Goal: Transaction & Acquisition: Purchase product/service

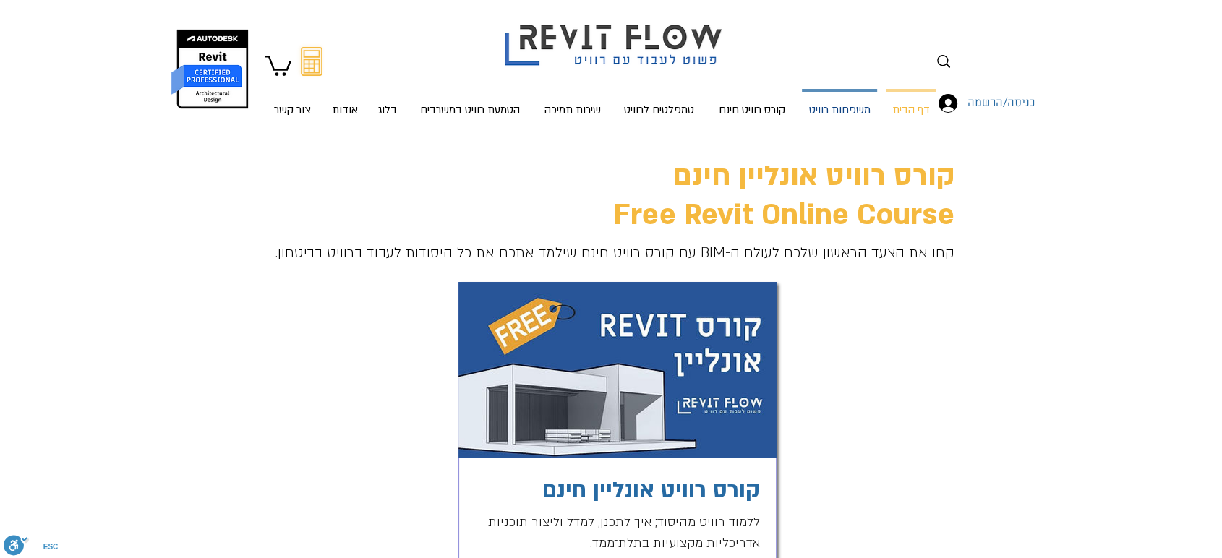
click at [843, 108] on p "משפחות רוויט" at bounding box center [840, 111] width 73 height 38
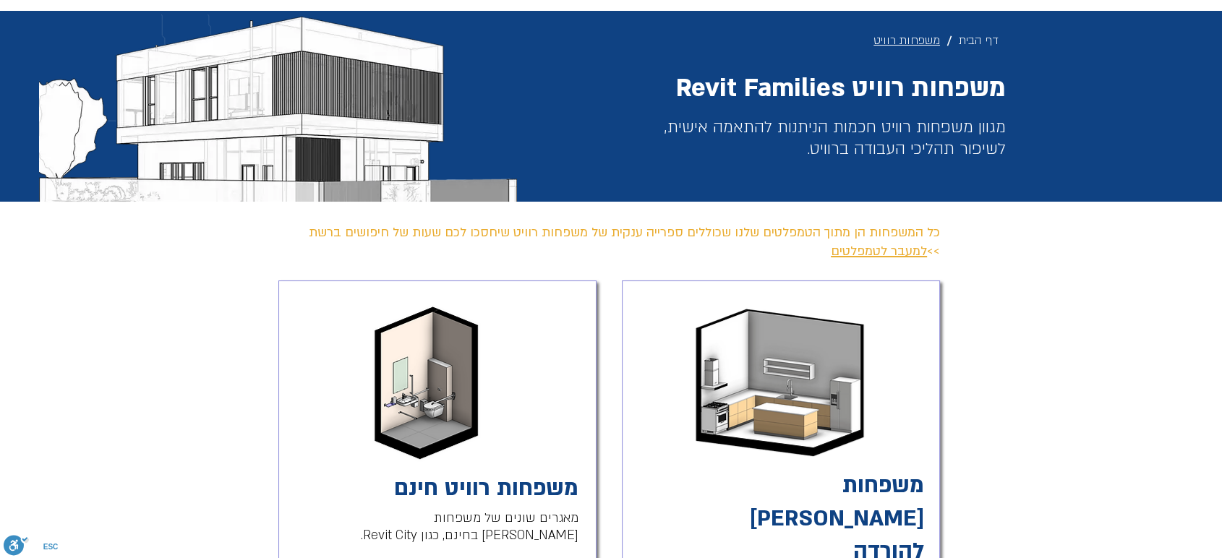
scroll to position [321, 0]
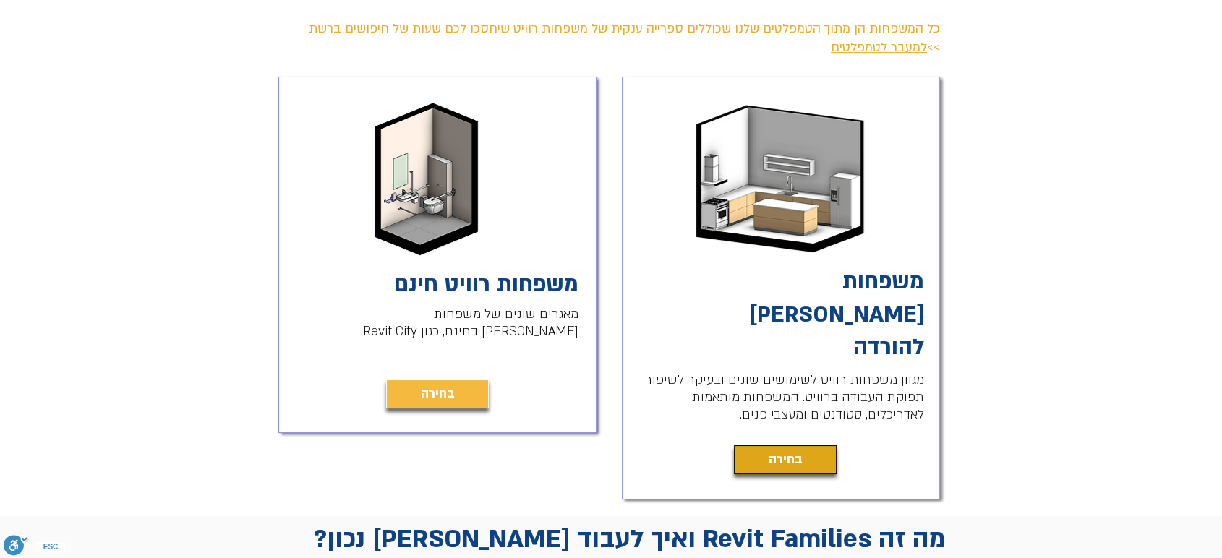
click at [796, 450] on span "בחירה" at bounding box center [786, 460] width 34 height 20
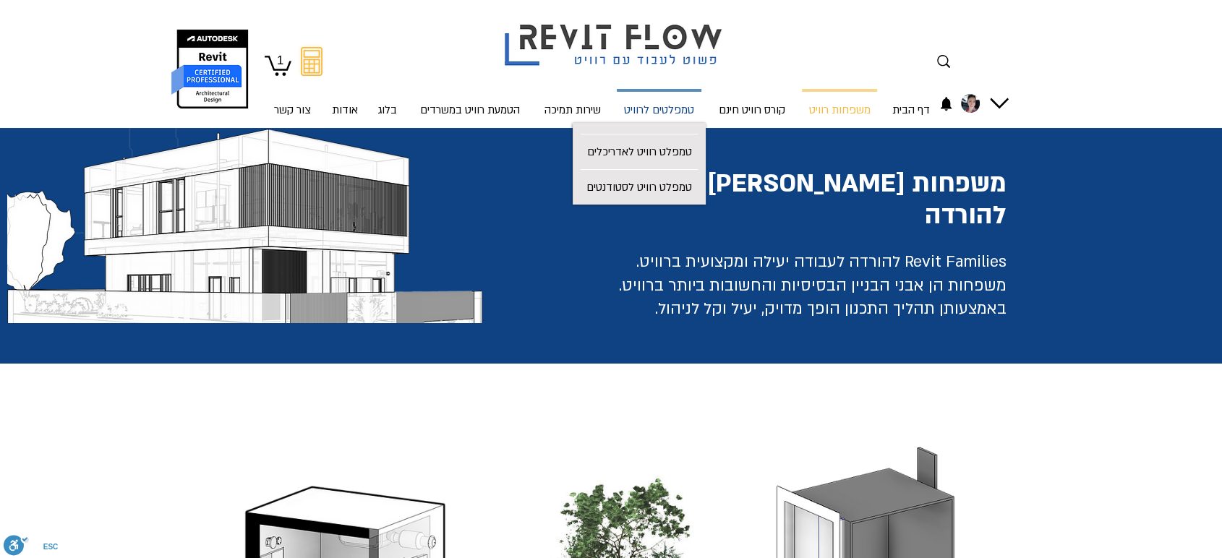
click at [643, 113] on p "טמפלטים לרוויט" at bounding box center [659, 111] width 82 height 38
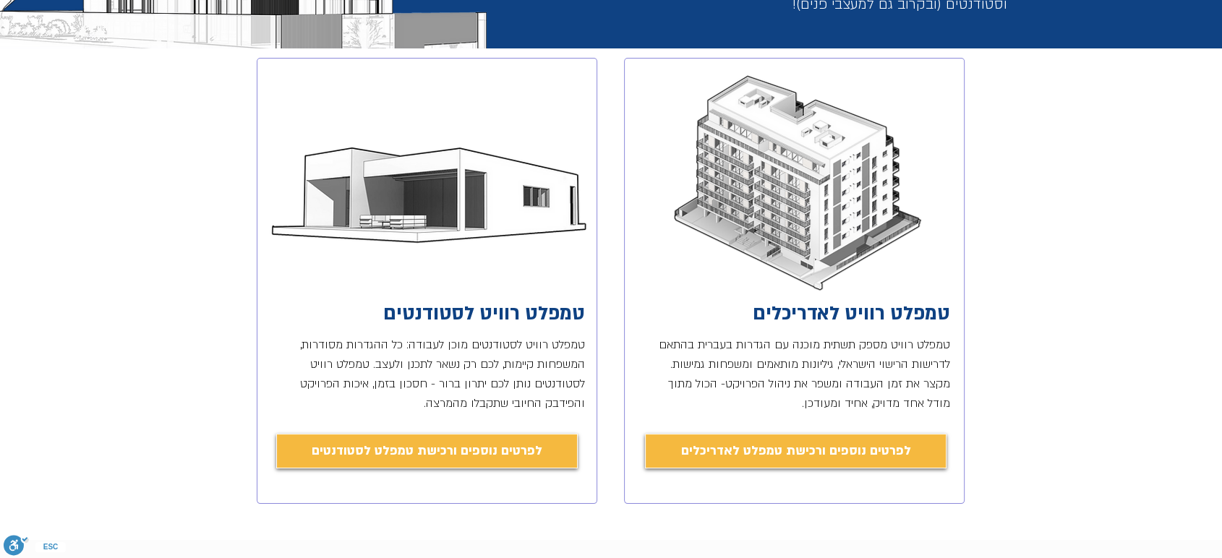
scroll to position [321, 0]
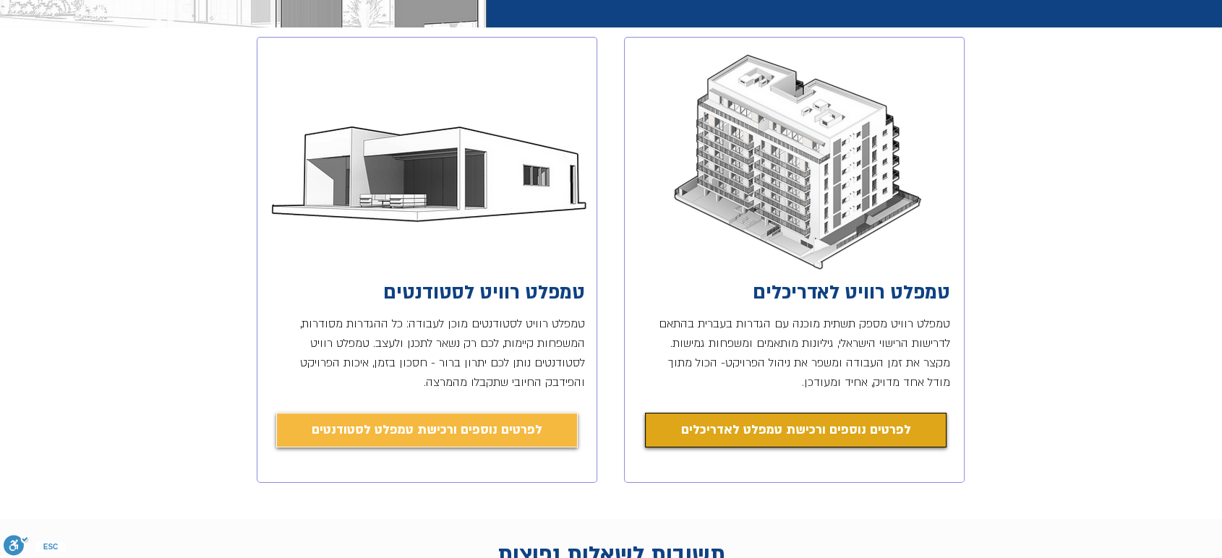
click at [780, 436] on span "לפרטים נוספים ורכישת טמפלט לאדריכלים" at bounding box center [796, 430] width 230 height 20
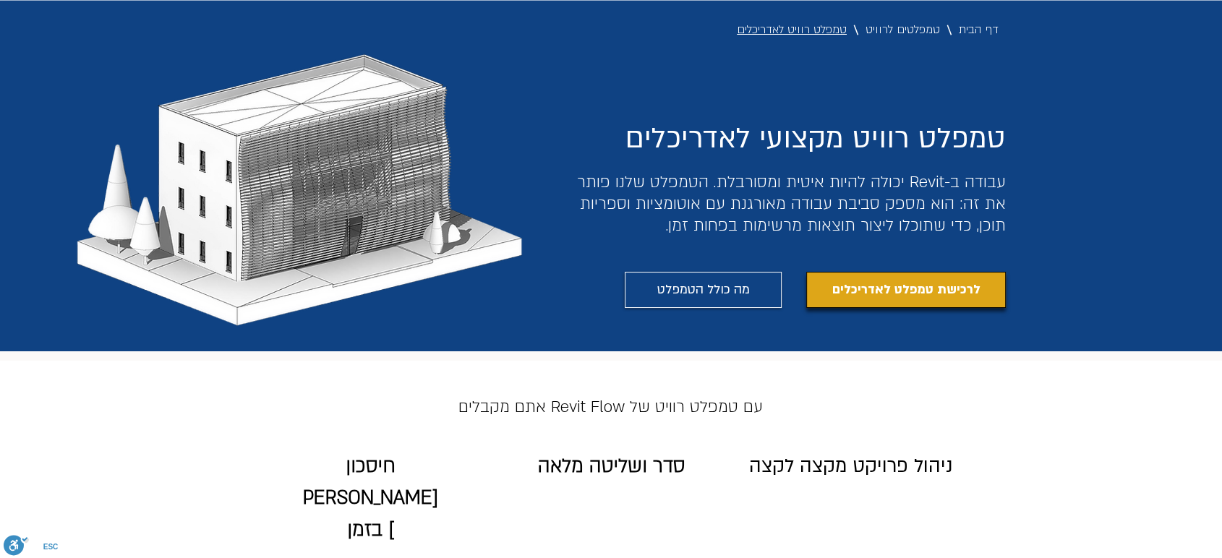
click at [942, 301] on link "לרכישת טמפלט לאדריכלים" at bounding box center [906, 290] width 200 height 36
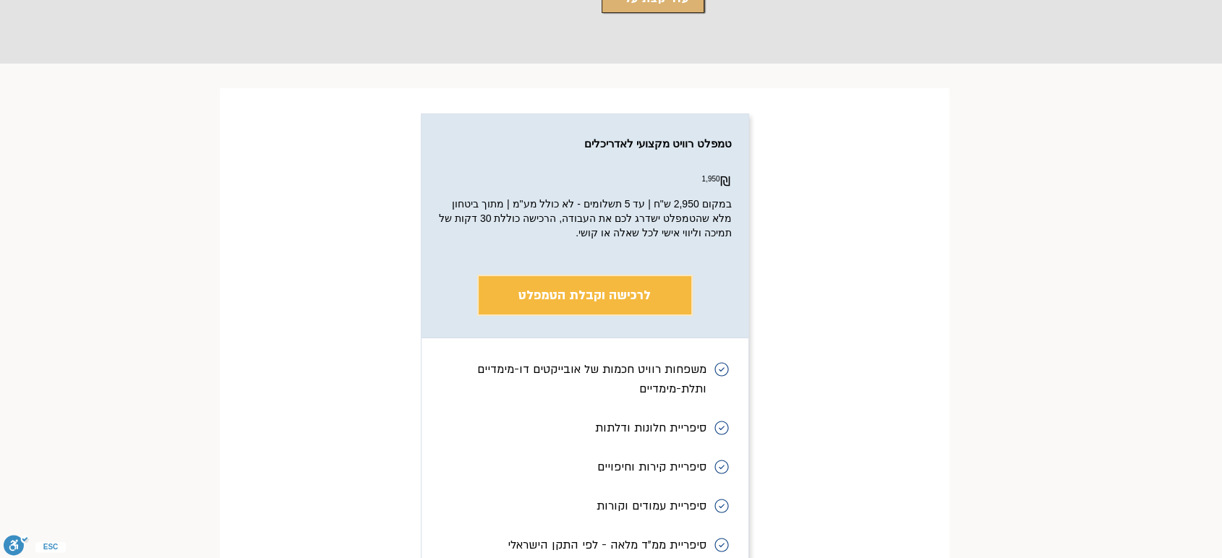
scroll to position [5572, 0]
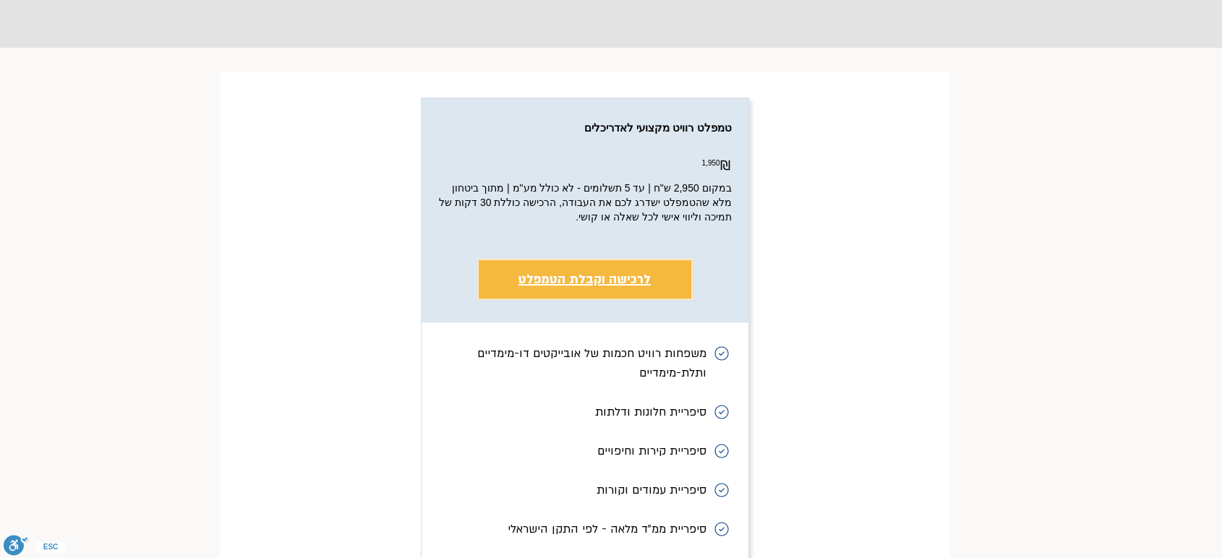
click at [578, 271] on span "לרכישה וקבלת הטמפלט" at bounding box center [585, 279] width 132 height 17
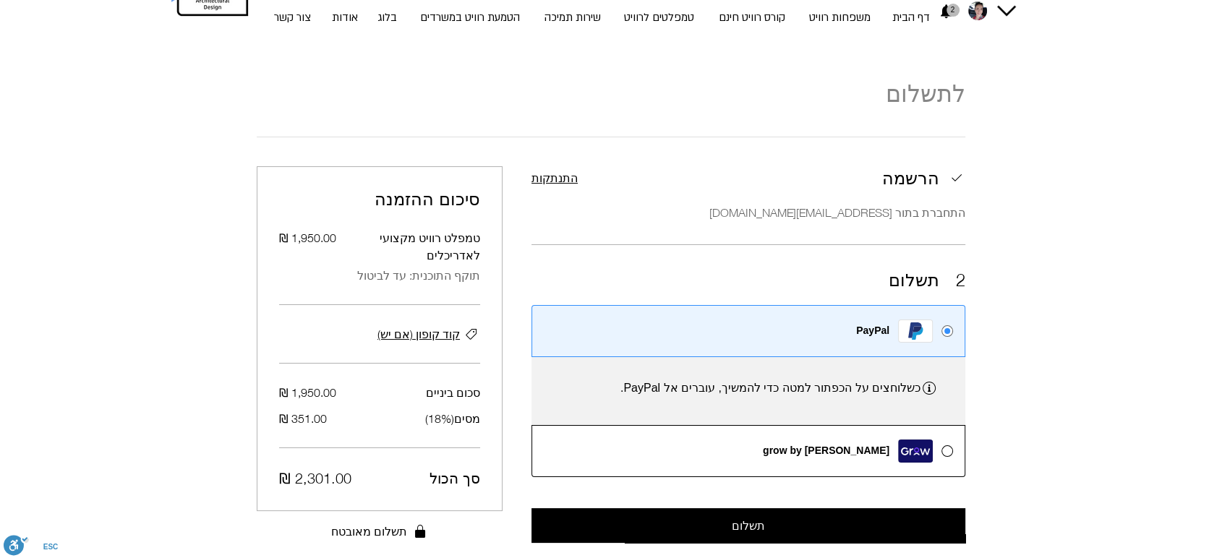
scroll to position [254, 0]
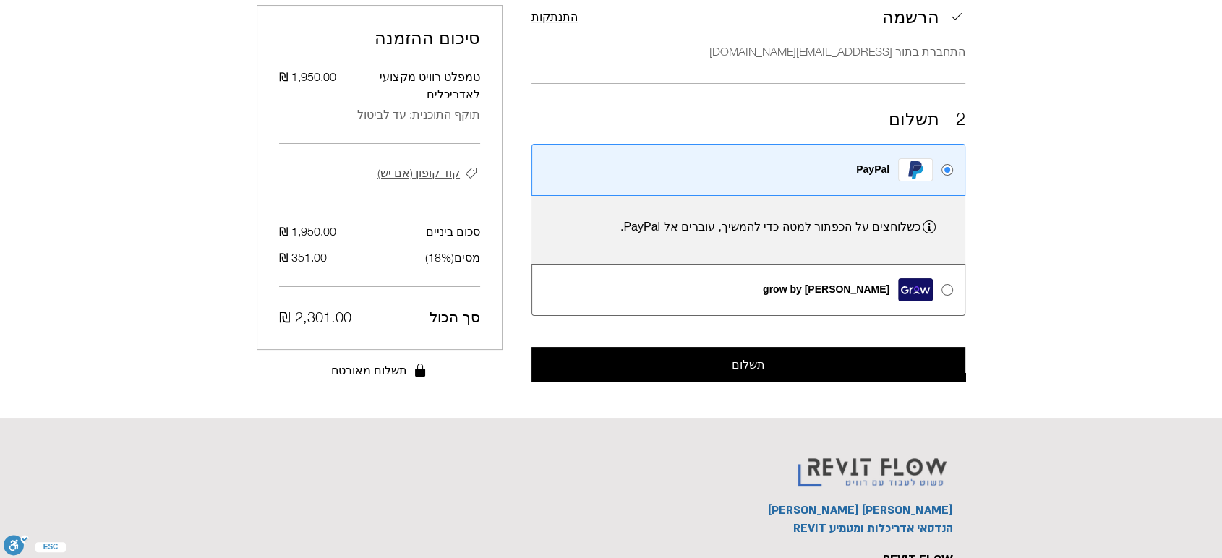
click at [399, 164] on span "קוד קופון (אם יש)" at bounding box center [419, 172] width 82 height 17
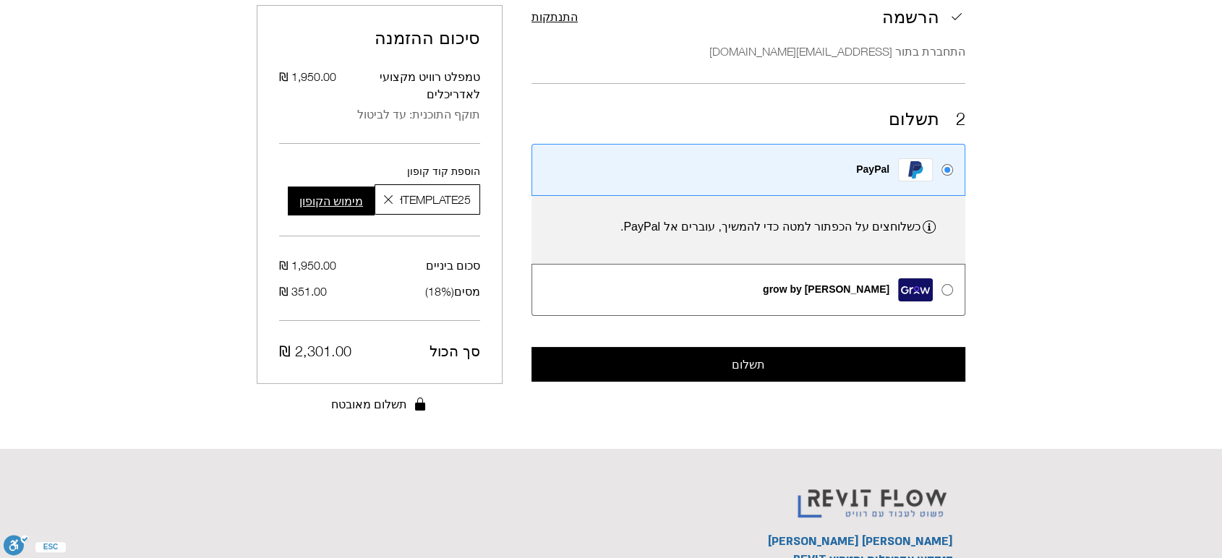
scroll to position [0, -25]
type input "ROSHTEMPLATE25"
click at [327, 195] on span "מימוש הקופון" at bounding box center [331, 201] width 64 height 13
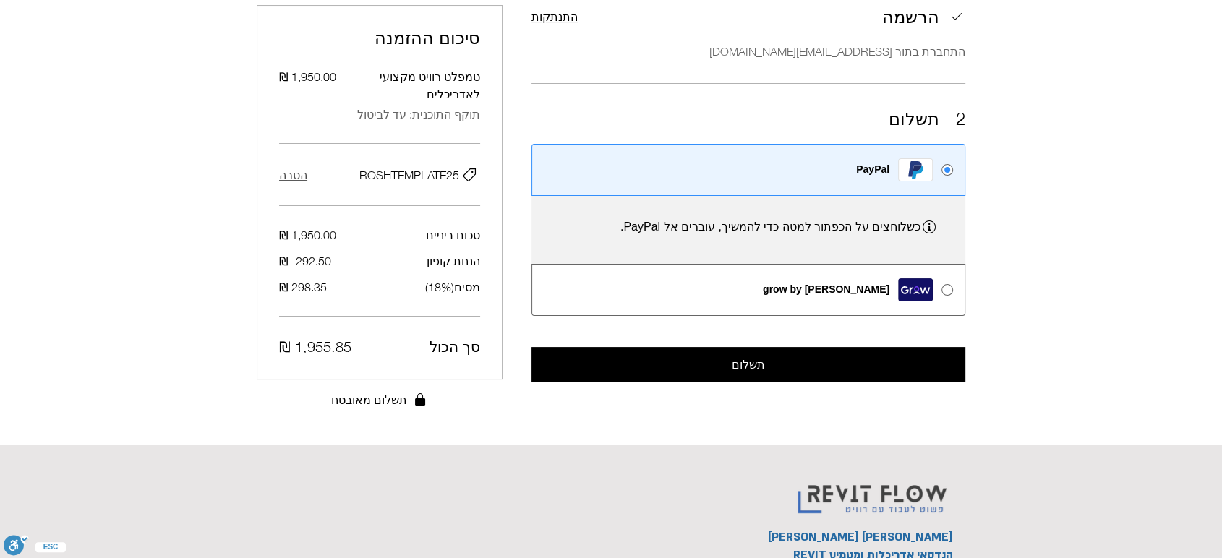
click at [289, 166] on span "הסרה" at bounding box center [293, 174] width 28 height 17
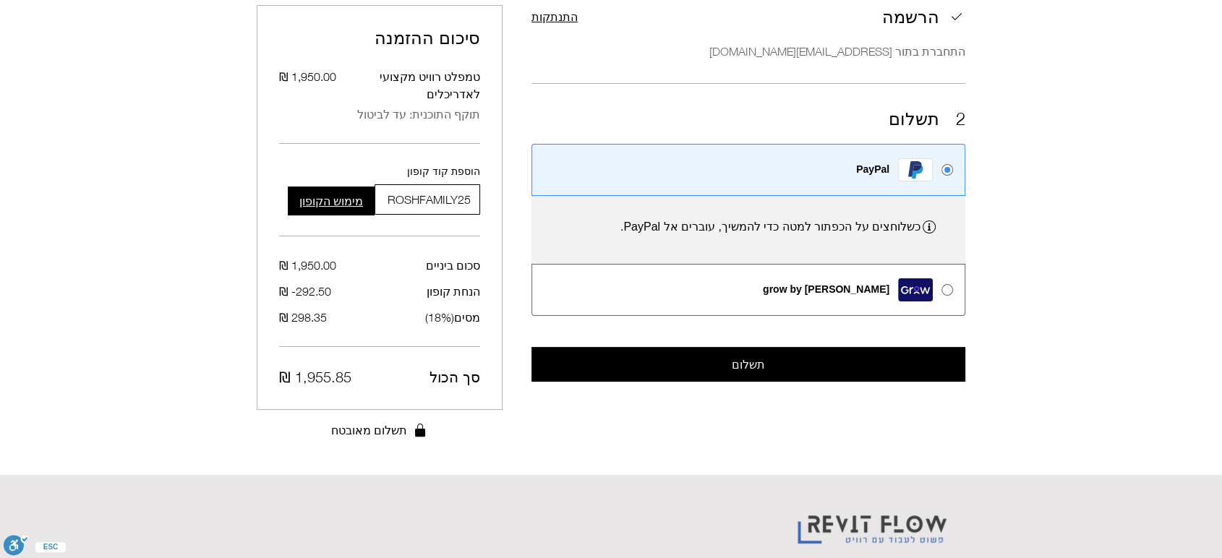
scroll to position [0, -6]
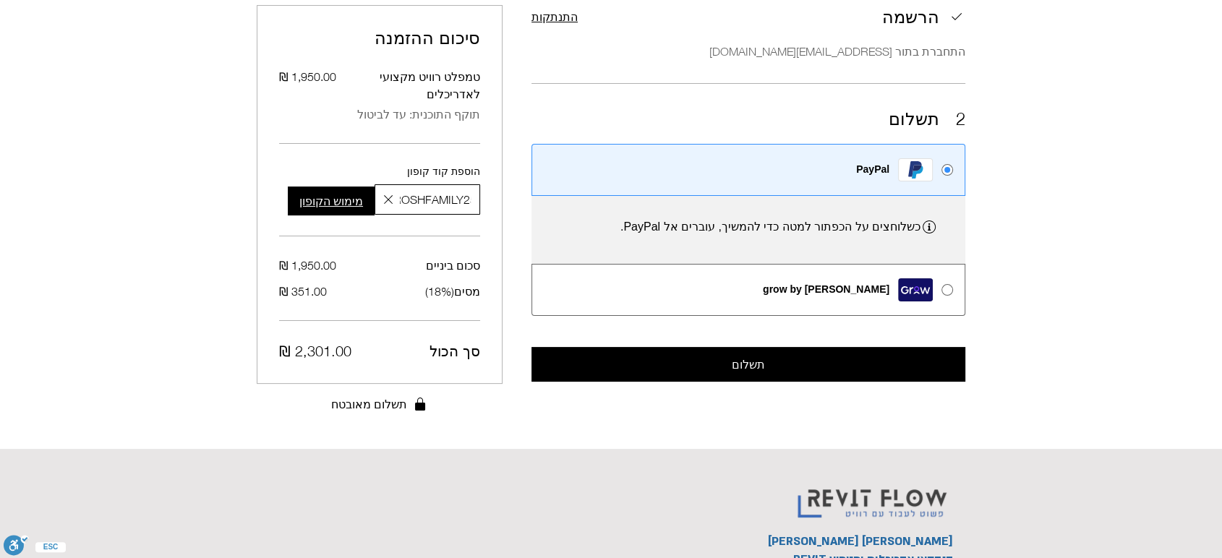
type input "ROSHFAMILY25"
click at [333, 195] on span "מימוש הקופון" at bounding box center [331, 201] width 64 height 13
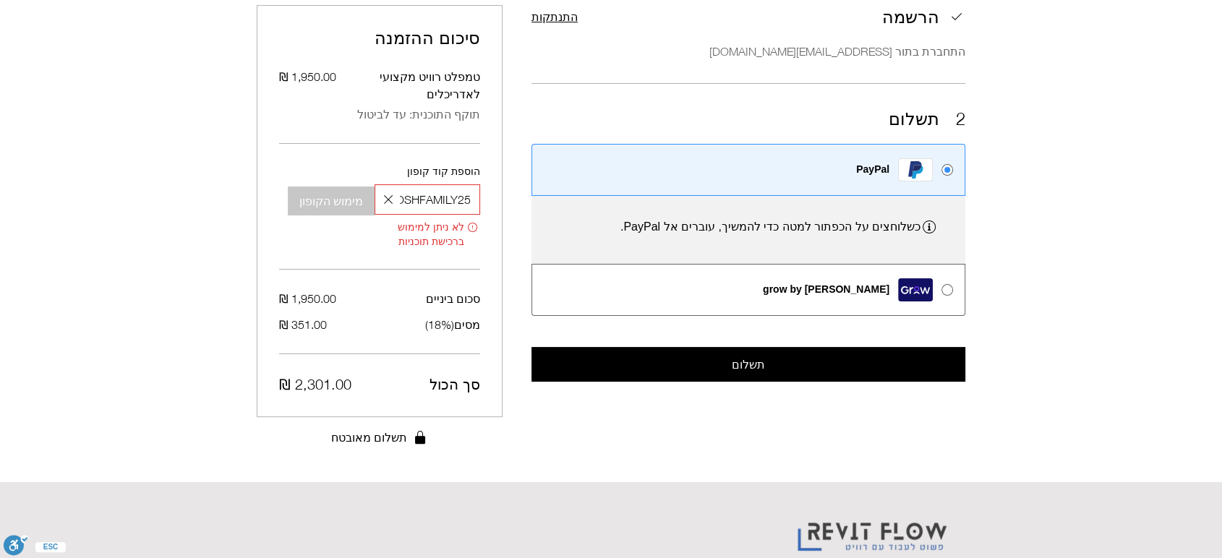
scroll to position [12, 0]
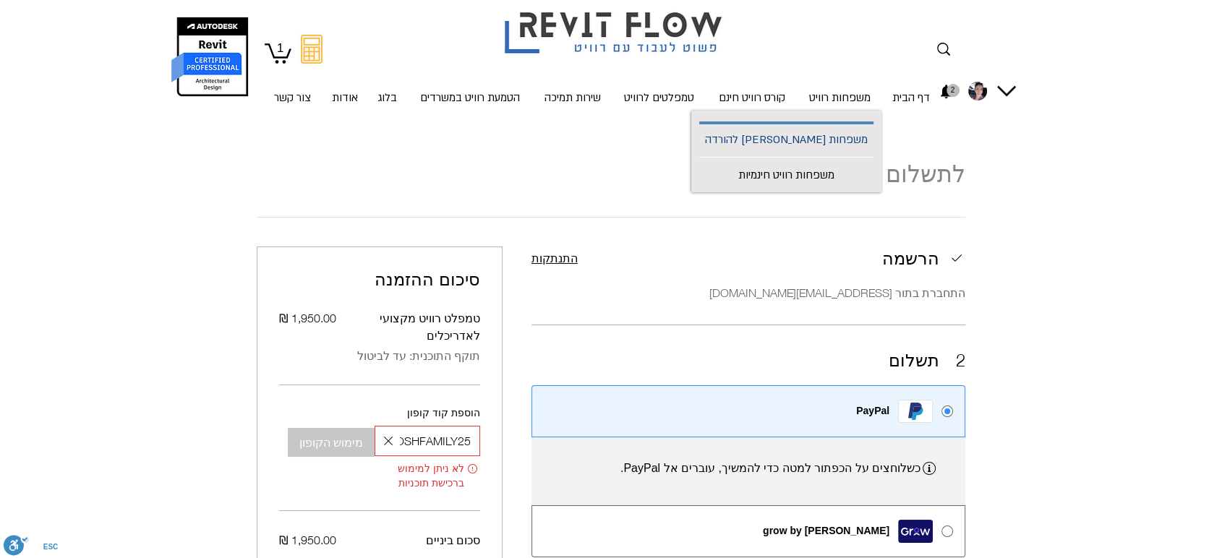
click at [838, 142] on p "משפחות [PERSON_NAME] להורדה" at bounding box center [786, 140] width 174 height 33
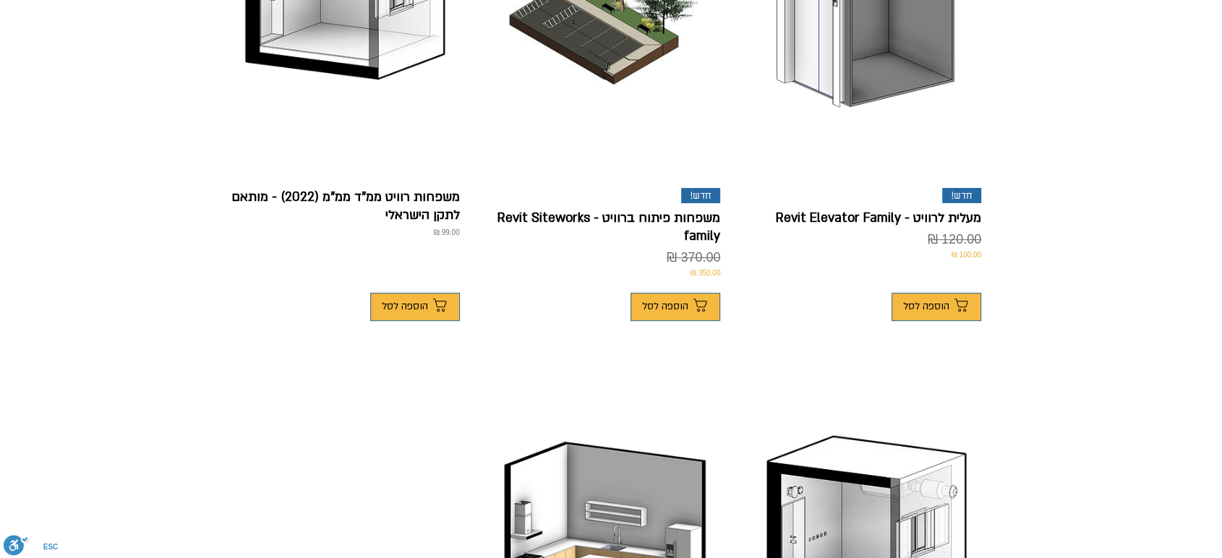
scroll to position [562, 0]
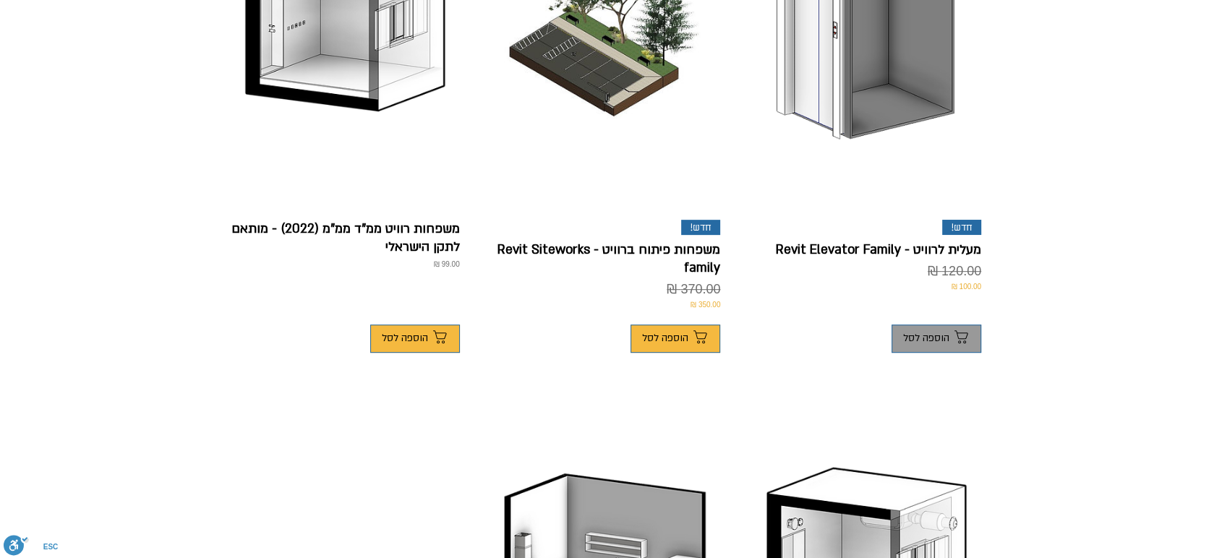
click at [929, 333] on span "הוספה לסל" at bounding box center [926, 339] width 46 height 12
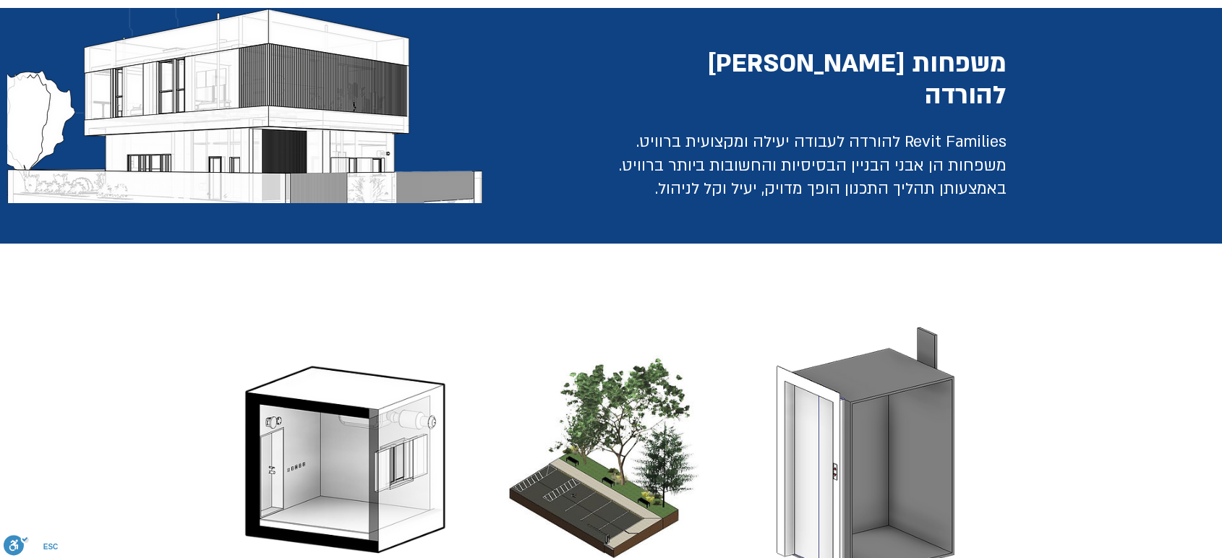
scroll to position [0, 0]
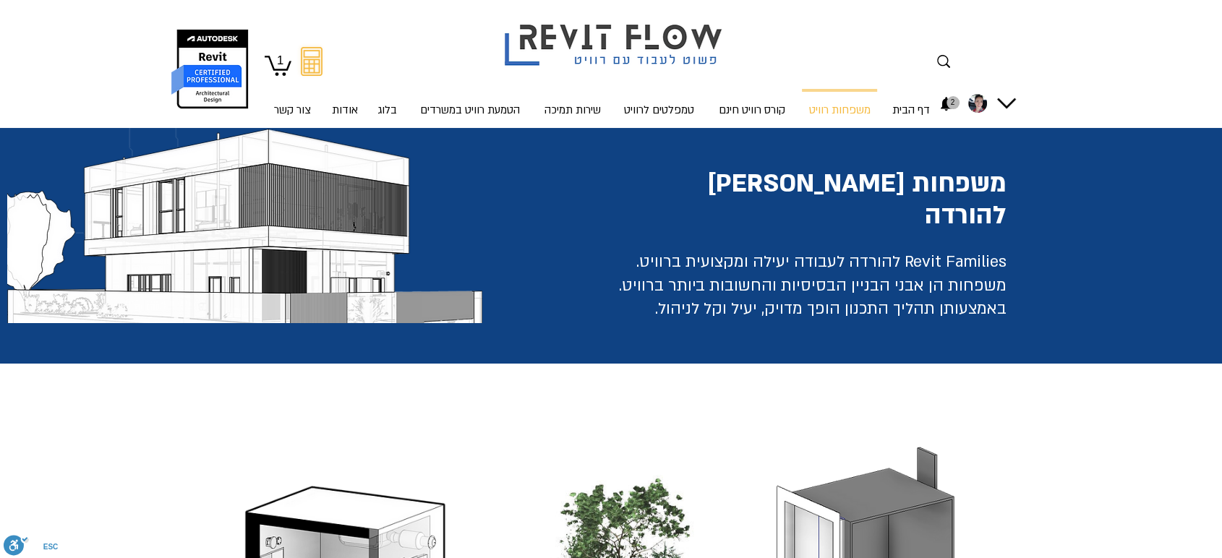
click at [281, 63] on text "1" at bounding box center [280, 61] width 7 height 14
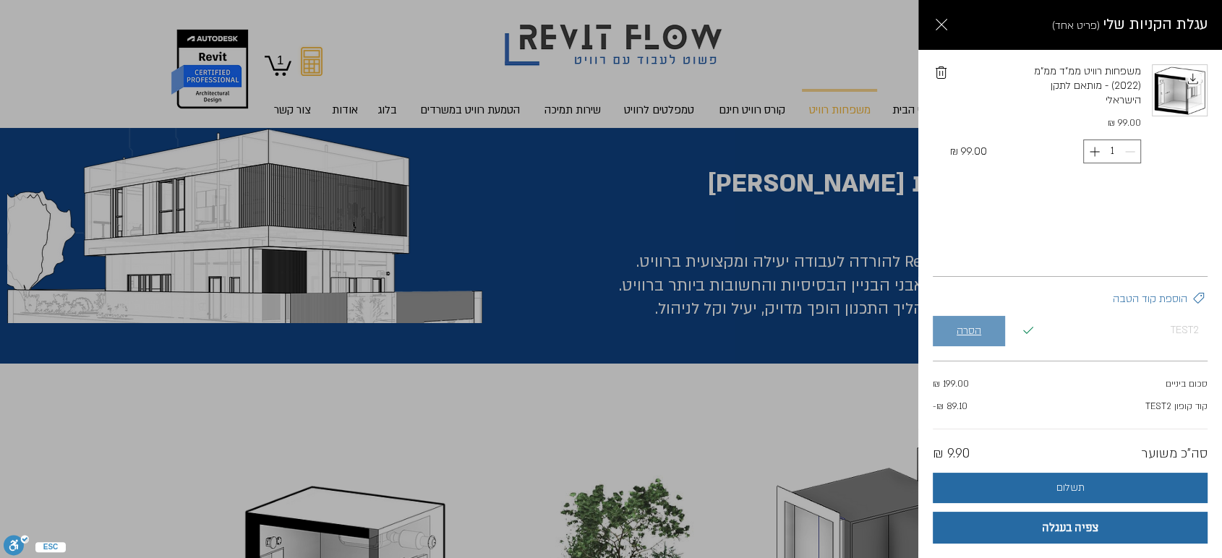
click at [976, 331] on span "הסרה" at bounding box center [969, 331] width 25 height 12
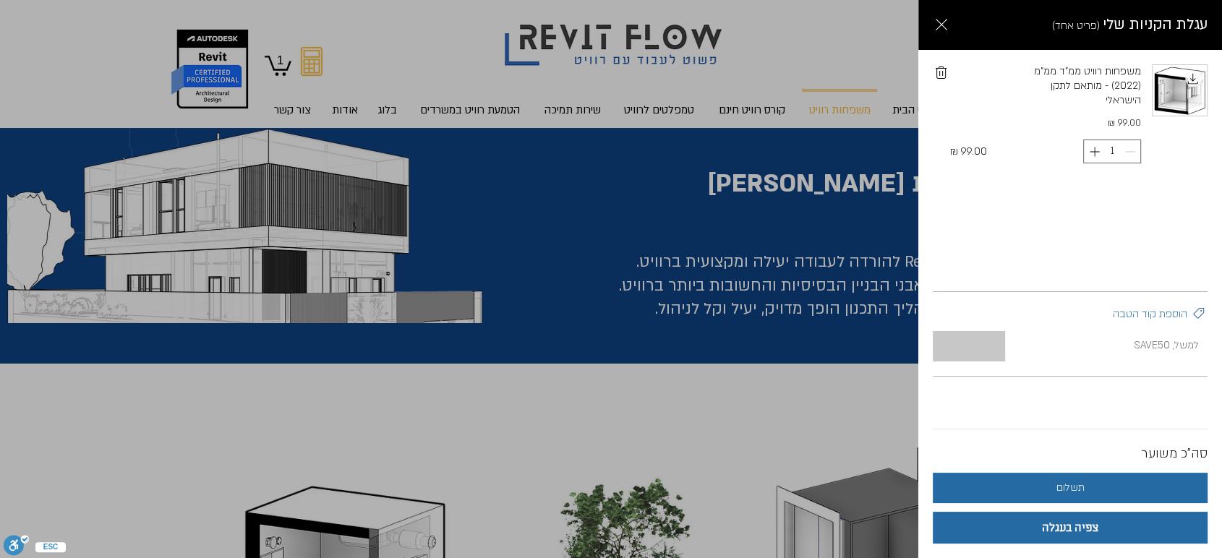
click at [1065, 352] on input "יש להכניס את קוד ההטבה" at bounding box center [1115, 345] width 185 height 29
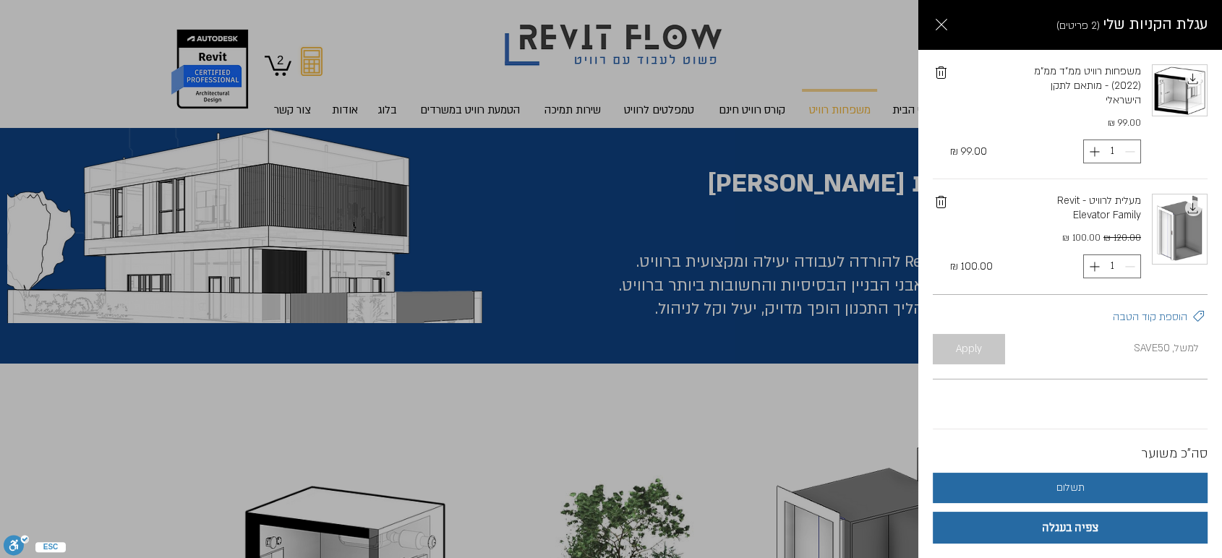
paste input "ROSHFAMILY25"
type input "ROSHFAMILY25"
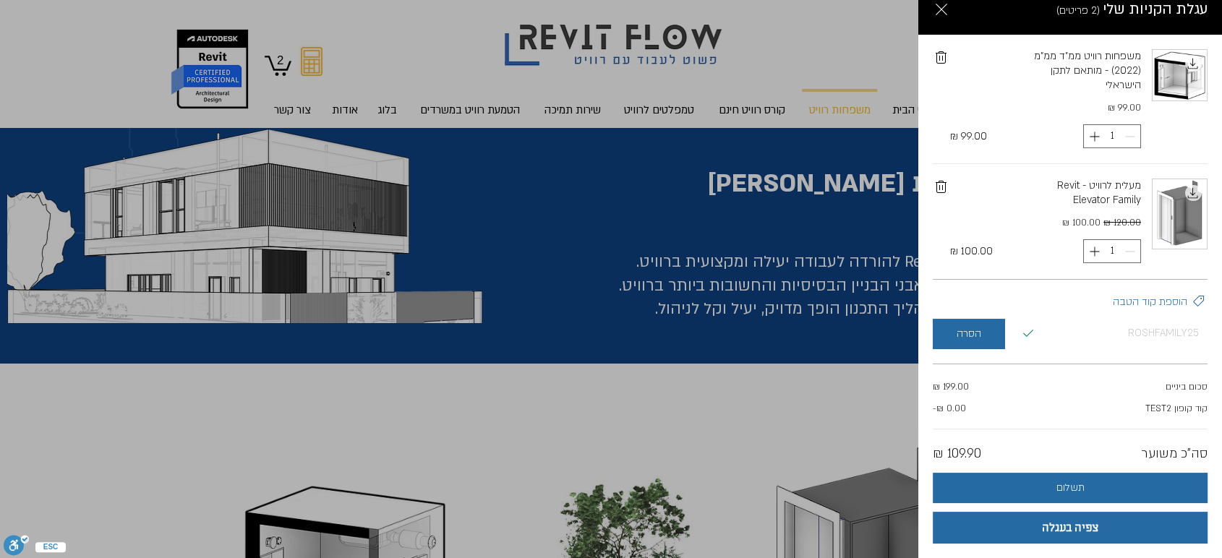
click at [1037, 334] on icon "עגלה צדדית" at bounding box center [1028, 333] width 17 height 17
click at [995, 331] on button "הסרה" at bounding box center [969, 334] width 72 height 30
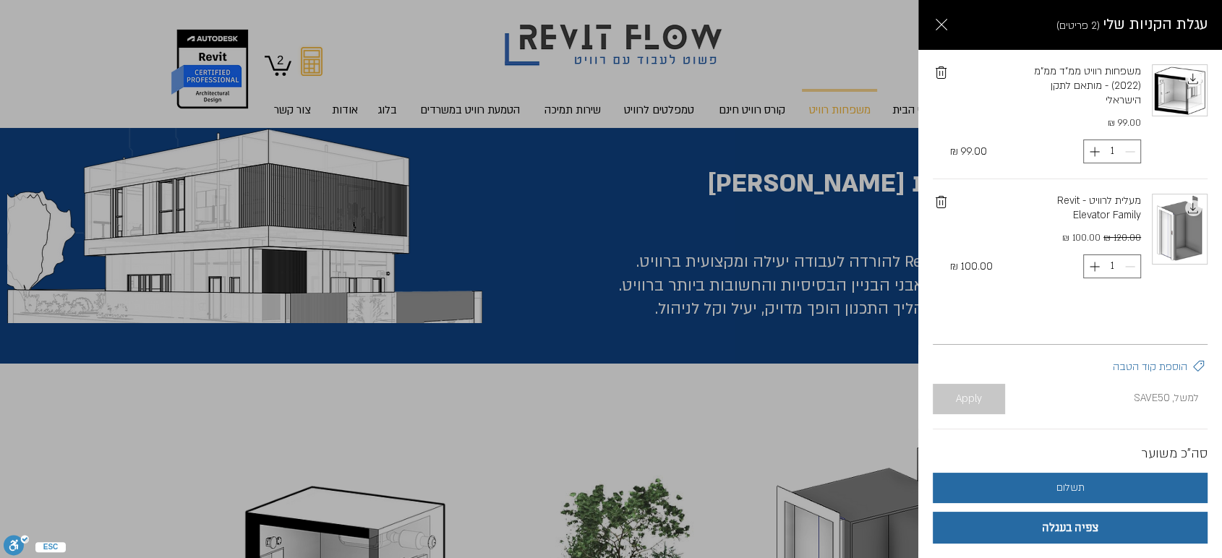
scroll to position [0, 0]
paste input "ROSHFAMILY25"
type input "ROSHFAMILY25"
click at [982, 404] on button "Apply" at bounding box center [969, 399] width 72 height 30
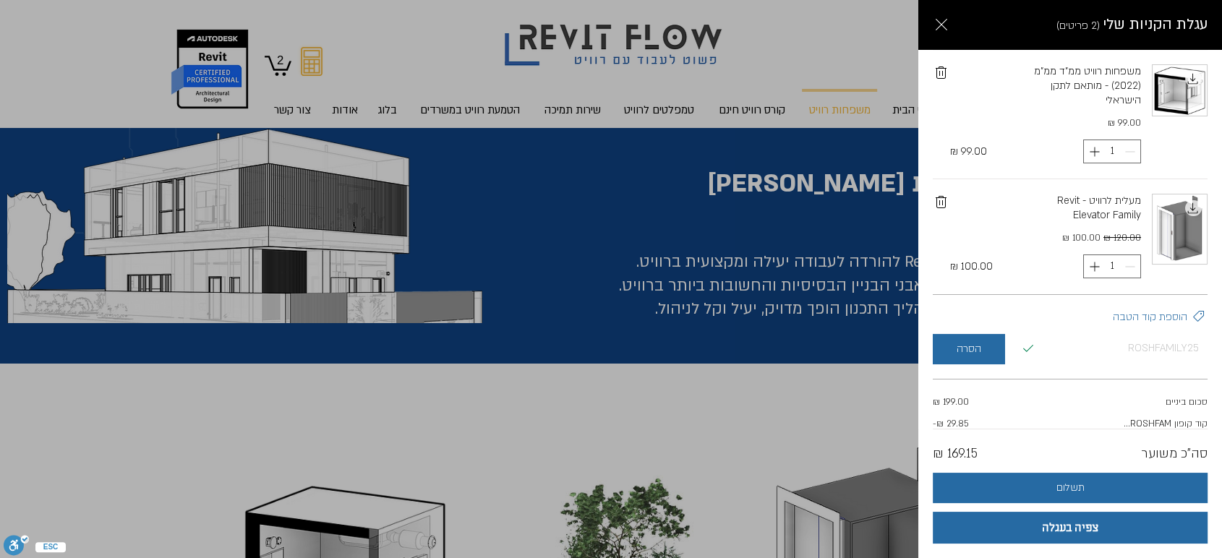
scroll to position [15, 0]
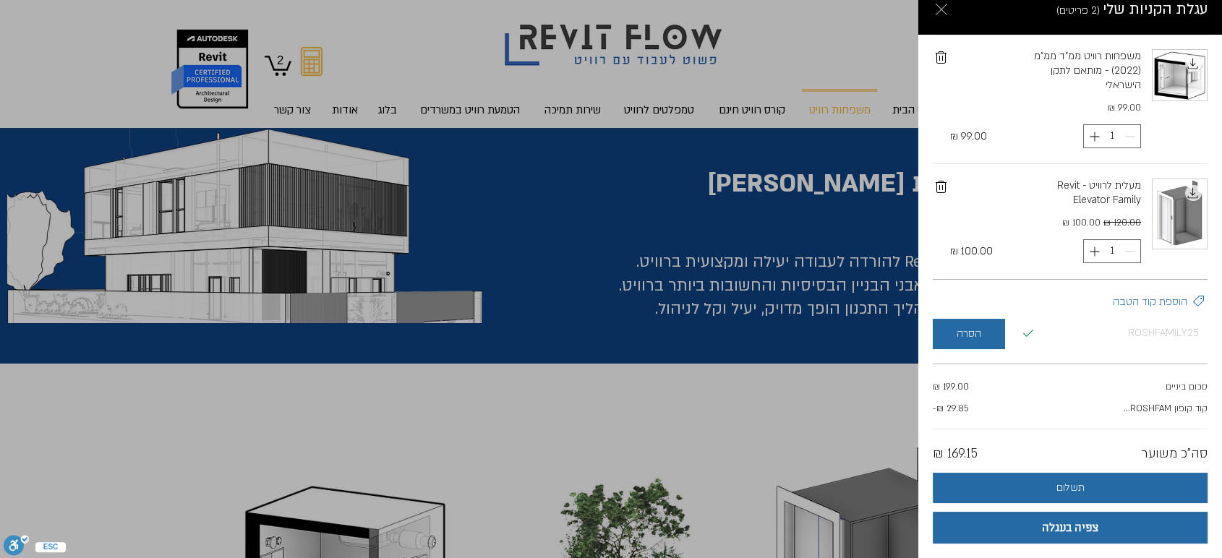
click at [950, 12] on icon "Close cart" at bounding box center [941, 9] width 17 height 17
